Goal: Task Accomplishment & Management: Manage account settings

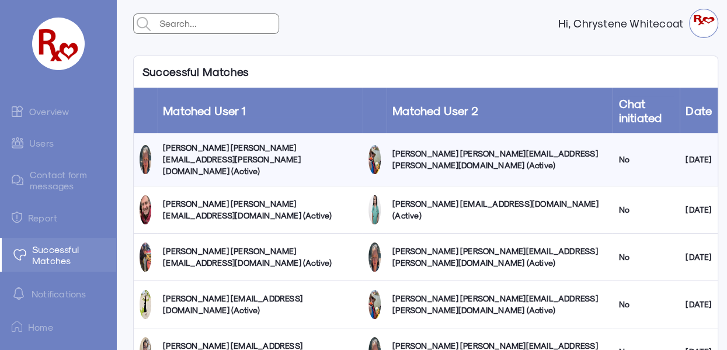
drag, startPoint x: 0, startPoint y: 0, endPoint x: 435, endPoint y: 20, distance: 435.0
click at [435, 20] on div "Hi, Chrystene Whitecoat" at bounding box center [425, 23] width 603 height 47
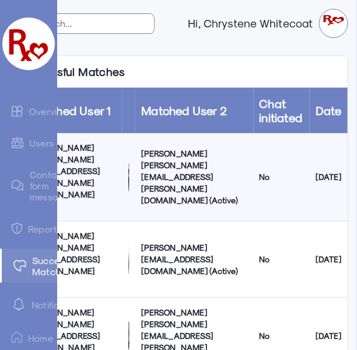
click at [45, 114] on link "Overview" at bounding box center [28, 110] width 57 height 23
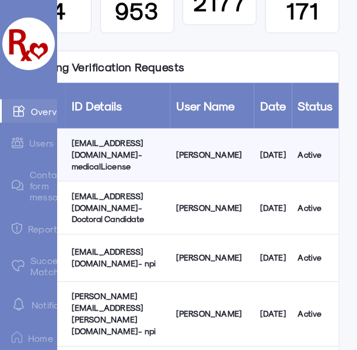
scroll to position [140, 0]
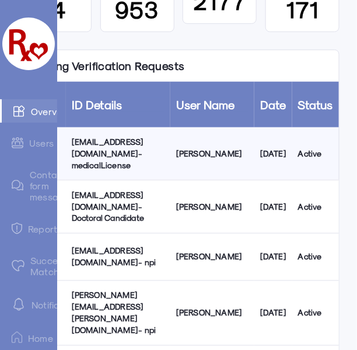
click at [137, 149] on div "9r44bfxzgs@privaterelay.appleid.com - medicalLicense" at bounding box center [118, 153] width 93 height 35
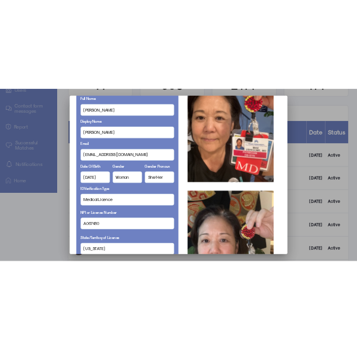
scroll to position [0, 0]
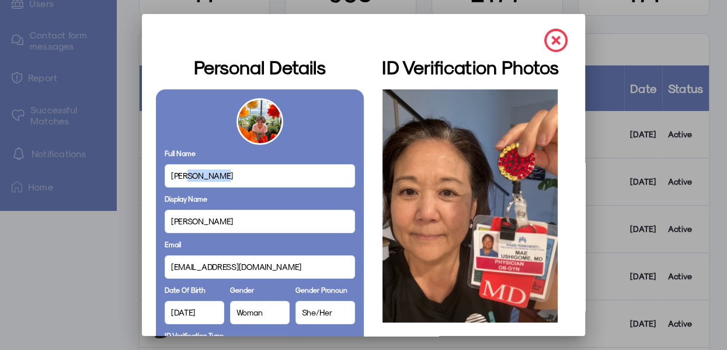
drag, startPoint x: 185, startPoint y: 172, endPoint x: 237, endPoint y: 174, distance: 51.4
click at [237, 174] on div "Mae Ushigome" at bounding box center [260, 175] width 190 height 23
copy span "Ushigome"
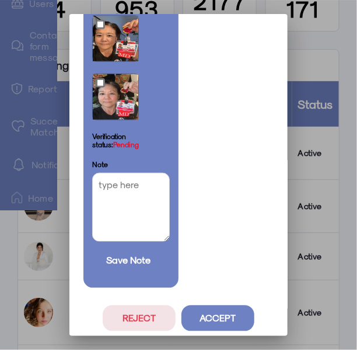
scroll to position [902, 0]
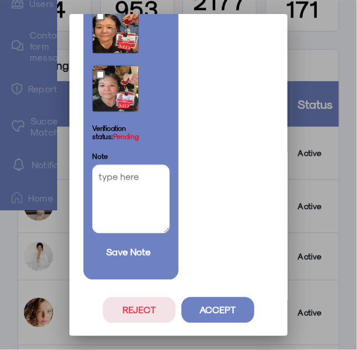
click at [210, 279] on button "Accept" at bounding box center [218, 310] width 73 height 26
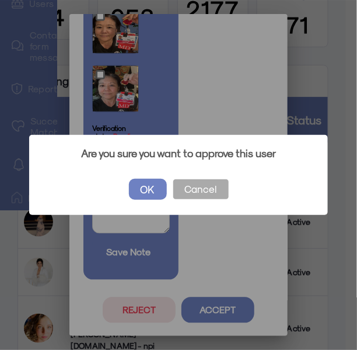
click at [145, 187] on button "OK" at bounding box center [148, 189] width 38 height 21
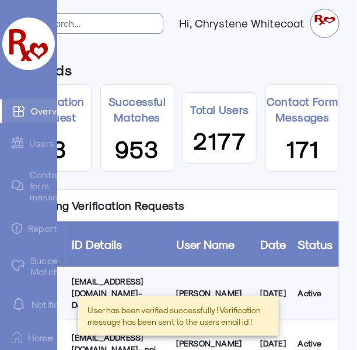
scroll to position [140, 0]
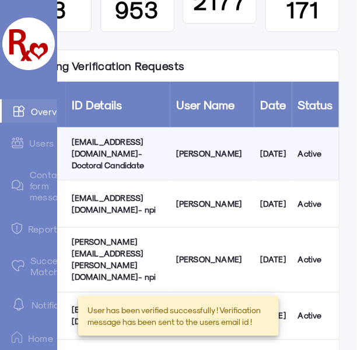
click at [110, 205] on div "doc.kurako@gmail.com - npi" at bounding box center [118, 203] width 93 height 23
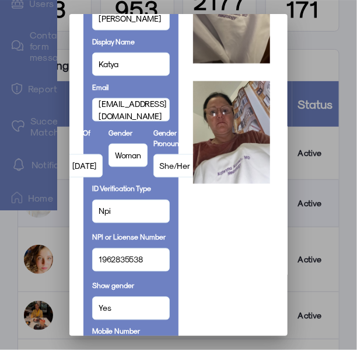
scroll to position [199, 0]
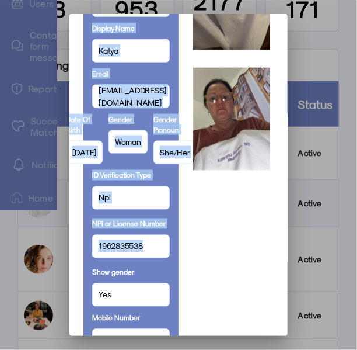
drag, startPoint x: 144, startPoint y: 247, endPoint x: 54, endPoint y: 247, distance: 89.4
click at [54, 247] on div "Personal Details Full Name Kateryna Kurako Display Name Katya Email doc.kurako@…" at bounding box center [178, 175] width 357 height 350
click at [54, 247] on div at bounding box center [178, 175] width 357 height 350
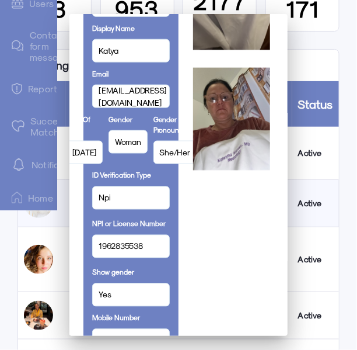
scroll to position [140, 0]
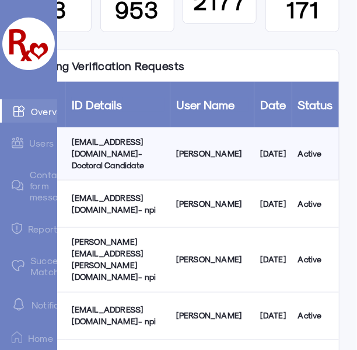
click at [137, 205] on div "doc.kurako@gmail.com - npi" at bounding box center [118, 203] width 93 height 23
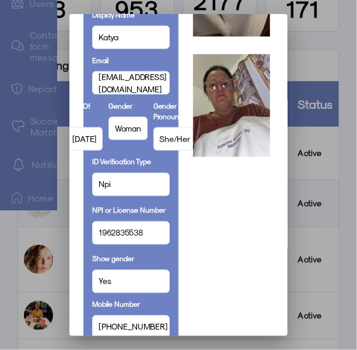
scroll to position [244, 0]
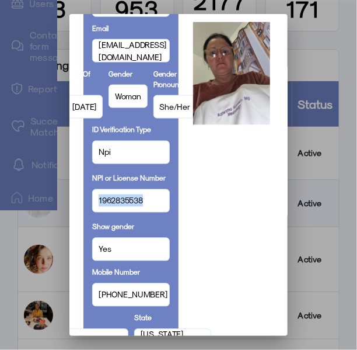
drag, startPoint x: 151, startPoint y: 201, endPoint x: 73, endPoint y: 195, distance: 78.5
click at [73, 195] on mat-dialog-container "Personal Details Full Name Kateryna Kurako Display Name Katya Email doc.kurako@…" at bounding box center [178, 175] width 218 height 322
copy span "1962835538"
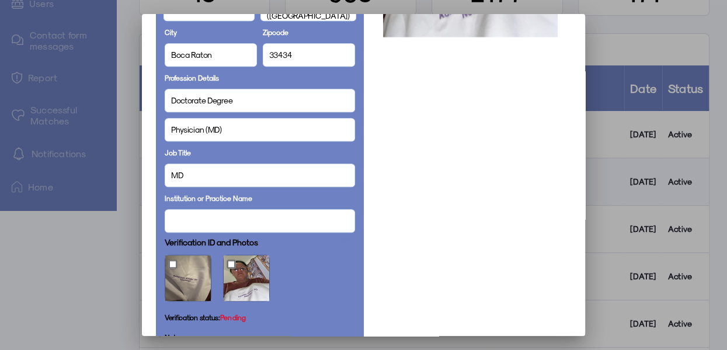
scroll to position [718, 0]
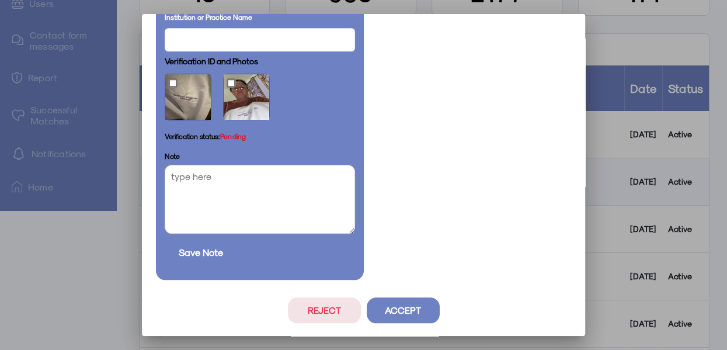
click at [409, 279] on button "Accept" at bounding box center [403, 310] width 73 height 26
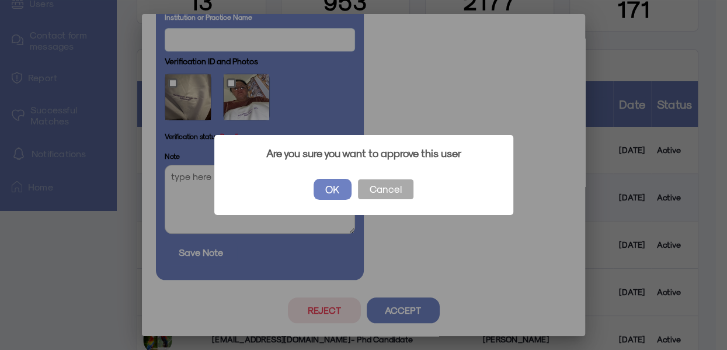
click at [330, 194] on button "OK" at bounding box center [333, 189] width 38 height 21
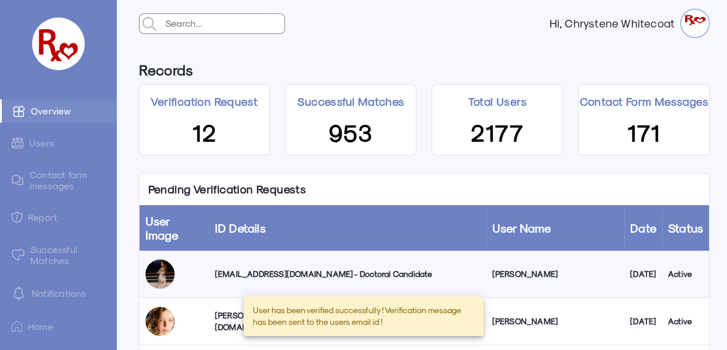
scroll to position [140, 0]
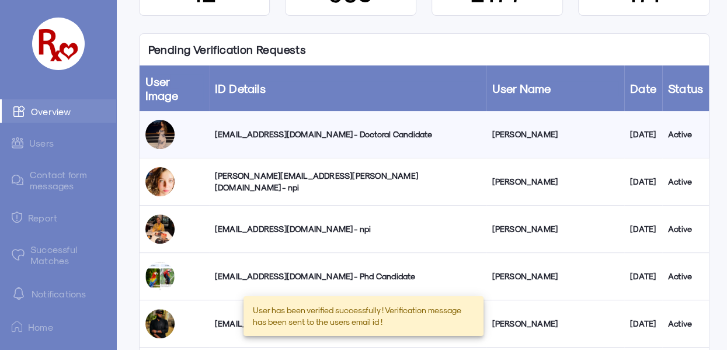
click at [256, 170] on div "madelynn.o.ellis@gmail.com - npi" at bounding box center [348, 181] width 266 height 23
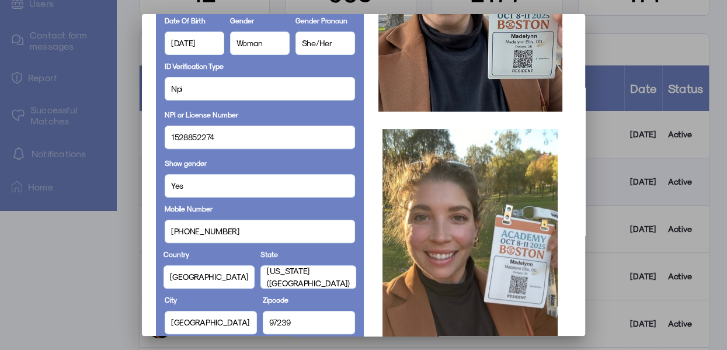
scroll to position [270, 0]
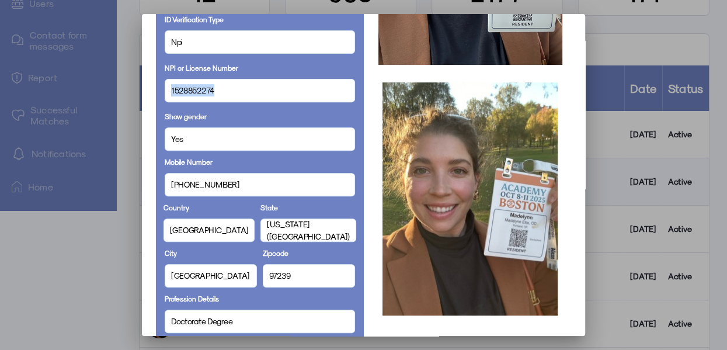
drag, startPoint x: 216, startPoint y: 86, endPoint x: 152, endPoint y: 86, distance: 63.1
click at [156, 86] on div "Full Name Madelynn Ellis Email madelynn.o.ellis@gmail.com Date Of Birth 1995-04…" at bounding box center [260, 250] width 208 height 863
copy span "1528852274"
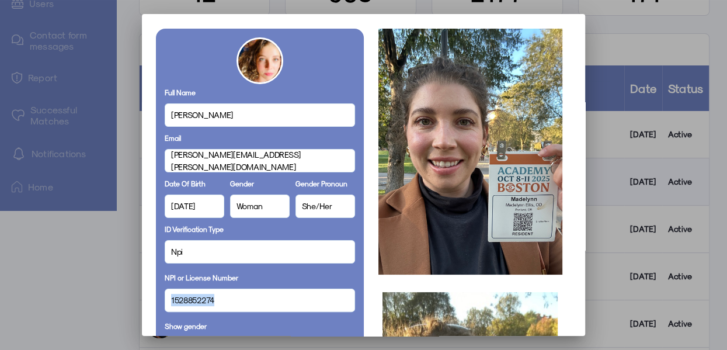
scroll to position [672, 0]
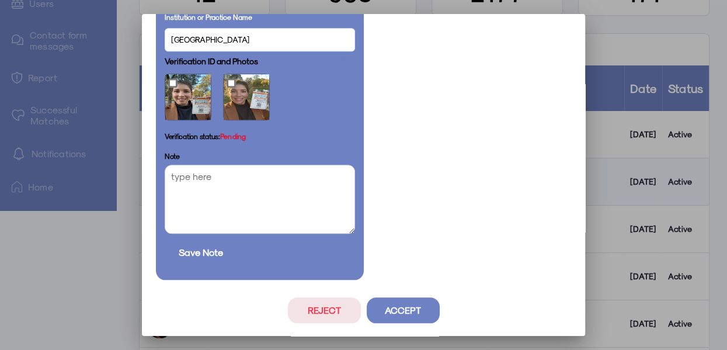
click at [398, 279] on button "Accept" at bounding box center [403, 310] width 73 height 26
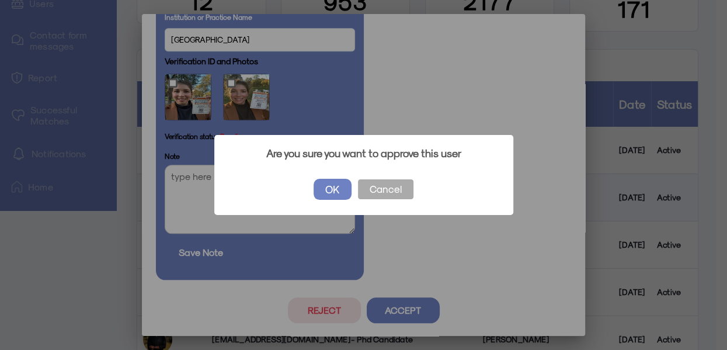
click at [326, 189] on button "OK" at bounding box center [333, 189] width 38 height 21
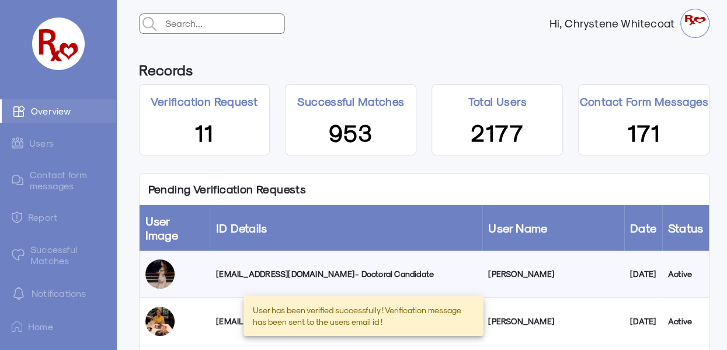
scroll to position [140, 0]
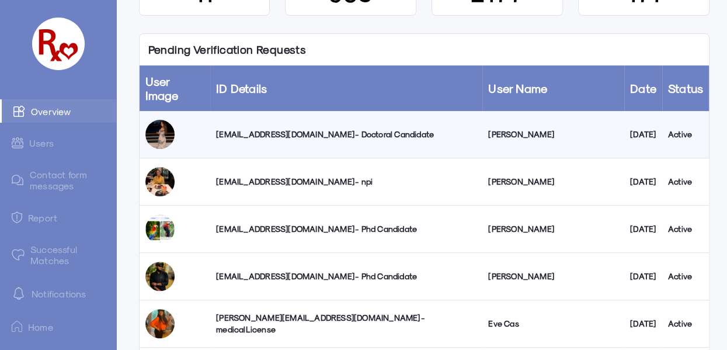
click at [286, 128] on div "jhfox2006@gmail.com - Doctoral Candidate" at bounding box center [346, 134] width 260 height 12
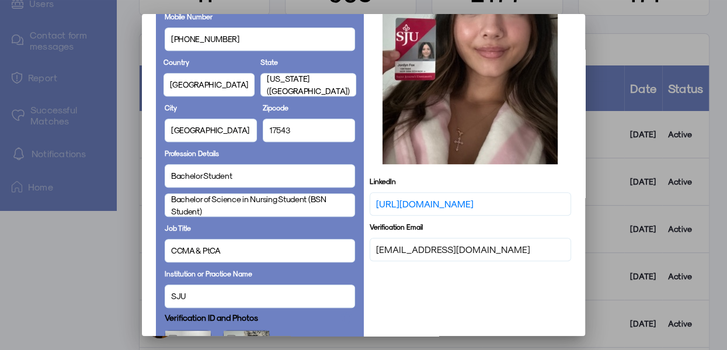
scroll to position [429, 0]
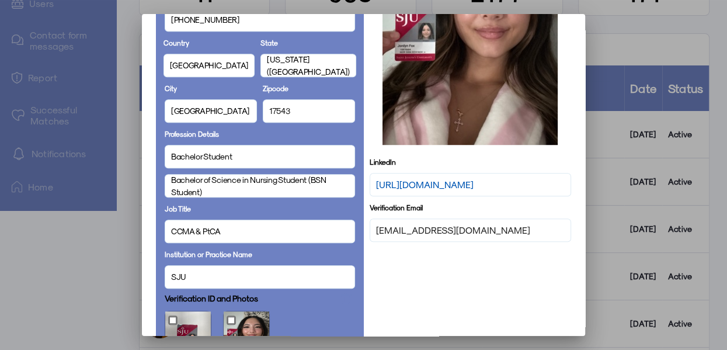
click at [397, 179] on link "https://www.linkedin.com/in/jordyn-fox-806b18162" at bounding box center [425, 185] width 98 height 14
click at [408, 178] on link "https://www.linkedin.com/in/jordyn-fox-806b18162" at bounding box center [425, 185] width 98 height 14
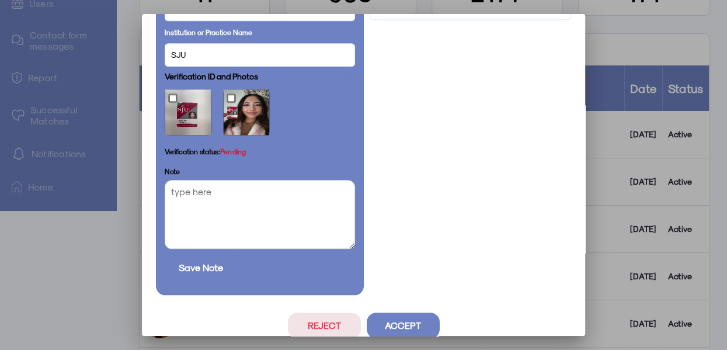
scroll to position [667, 0]
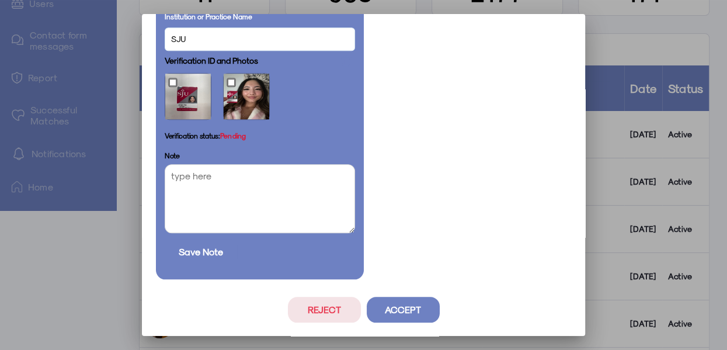
click at [408, 279] on button "Accept" at bounding box center [403, 310] width 73 height 26
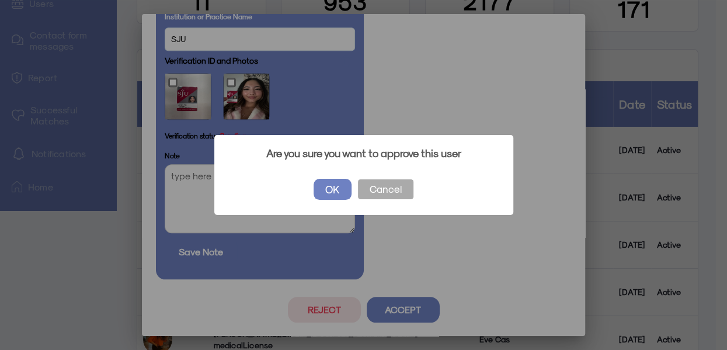
click at [331, 186] on button "OK" at bounding box center [333, 189] width 38 height 21
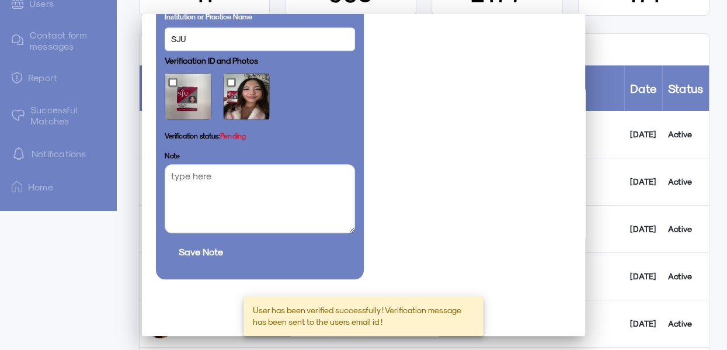
scroll to position [140, 0]
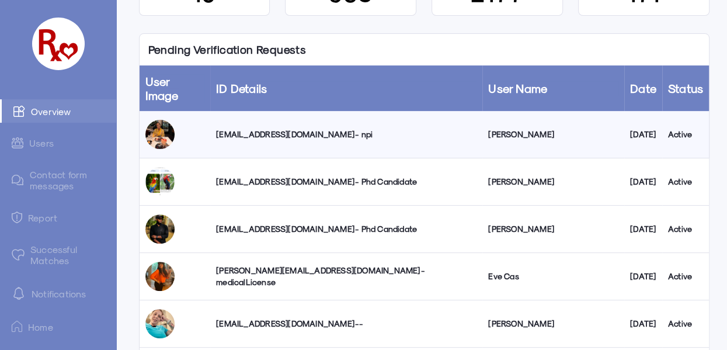
click at [53, 253] on link "Successful Matches" at bounding box center [58, 255] width 116 height 34
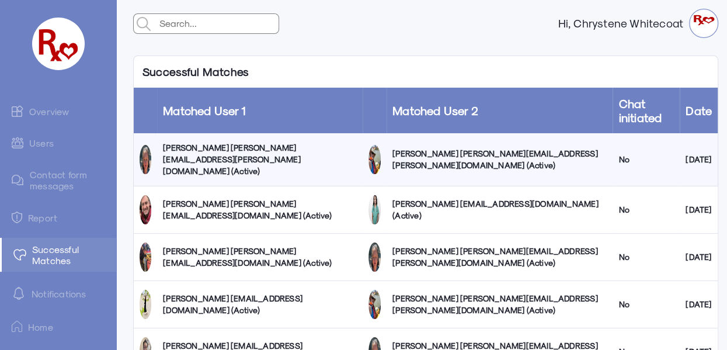
click at [64, 178] on link "Contact form messages" at bounding box center [58, 180] width 116 height 34
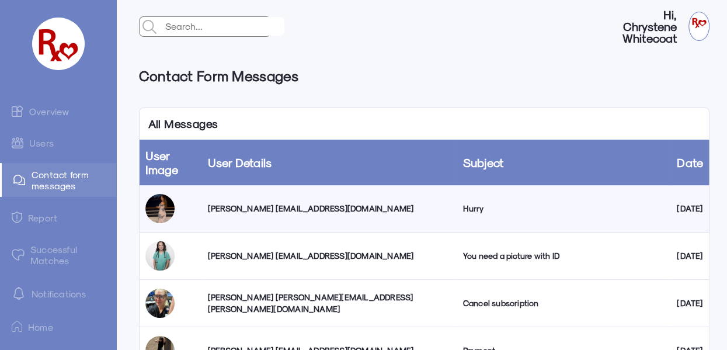
click at [277, 209] on div "Jordyn Fox jhfox2006@gmail.com" at bounding box center [330, 209] width 244 height 12
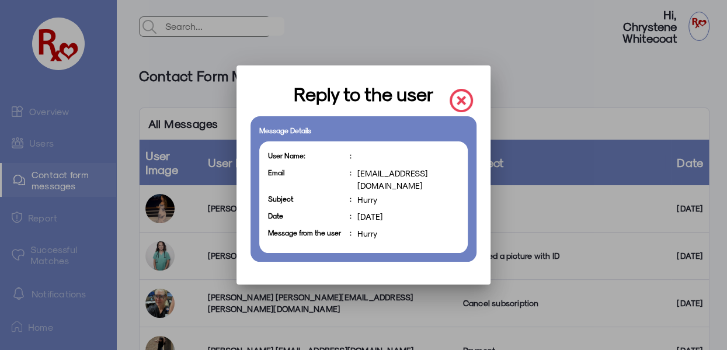
click at [465, 104] on img at bounding box center [461, 100] width 23 height 23
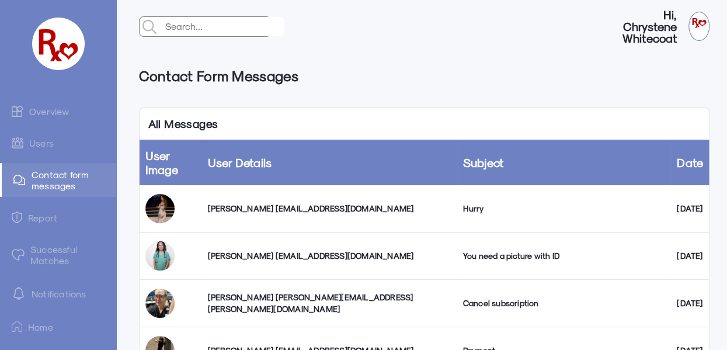
click at [37, 143] on link "Users" at bounding box center [58, 142] width 116 height 23
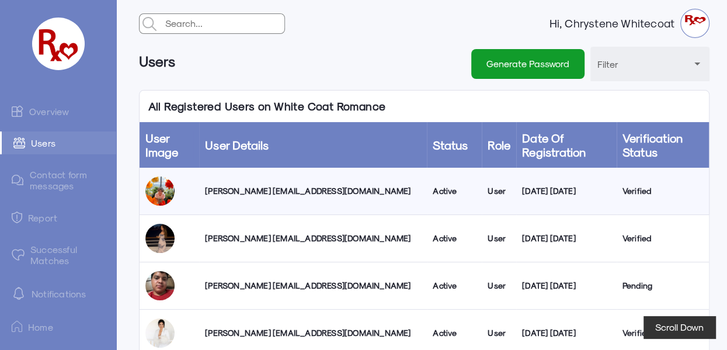
click at [58, 109] on link "Overview" at bounding box center [58, 110] width 116 height 23
